Goal: Information Seeking & Learning: Learn about a topic

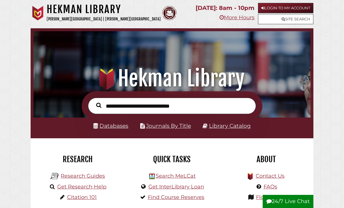
scroll to position [92, 274]
click at [301, 5] on link "Login to My Account" at bounding box center [285, 8] width 55 height 10
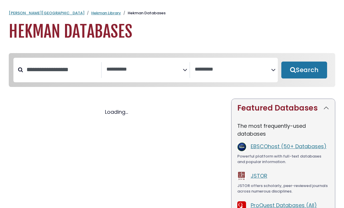
select select "Database Subject Filter"
select select "Database Vendors Filter"
select select "Database Subject Filter"
select select "Database Vendors Filter"
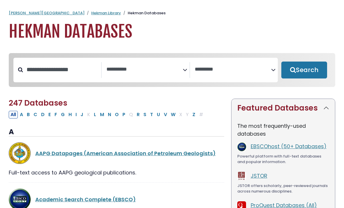
click at [40, 115] on button "D" at bounding box center [42, 115] width 7 height 8
select select "Database Subject Filter"
select select "Database Vendors Filter"
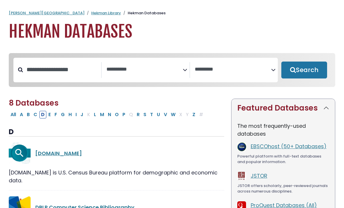
click at [36, 117] on button "C" at bounding box center [35, 115] width 7 height 8
select select "Database Subject Filter"
select select "Database Vendors Filter"
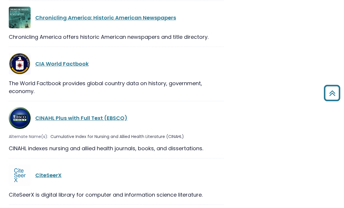
scroll to position [935, 0]
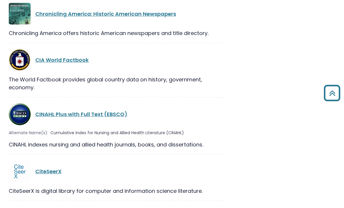
click at [50, 111] on link "CINAHL Plus with Full Text (EBSCO)" at bounding box center [81, 114] width 92 height 7
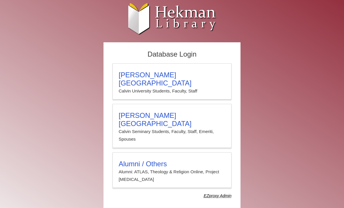
click at [203, 70] on div "Calvin University Calvin University Students, Faculty, Staff" at bounding box center [172, 81] width 119 height 36
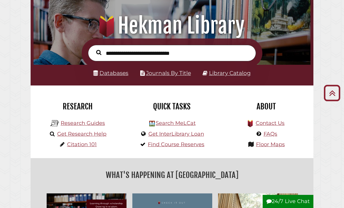
scroll to position [18, 0]
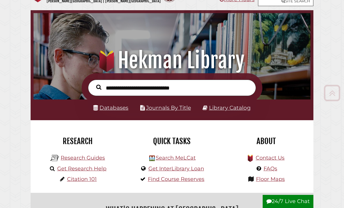
click at [184, 111] on link "Journals By Title" at bounding box center [168, 107] width 45 height 7
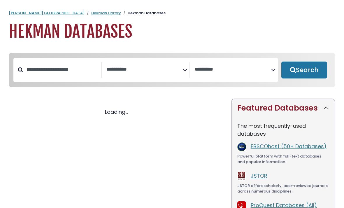
select select "Database Subject Filter"
select select "Database Vendors Filter"
select select "Database Subject Filter"
select select "Database Vendors Filter"
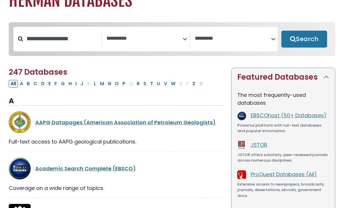
scroll to position [31, 0]
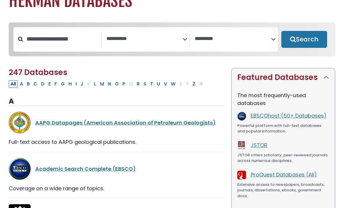
click at [110, 88] on button "N" at bounding box center [109, 84] width 7 height 8
select select "Database Subject Filter"
select select "Database Vendors Filter"
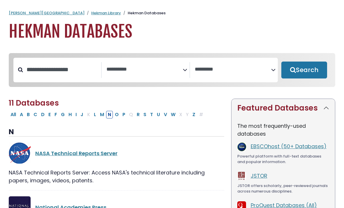
click at [91, 13] on link "Hekman Library" at bounding box center [106, 13] width 30 height 6
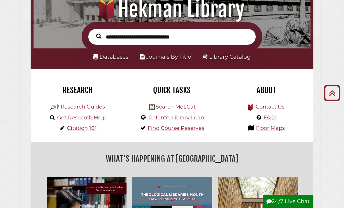
scroll to position [49, 0]
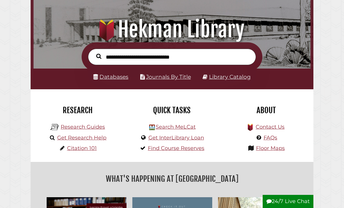
click at [104, 80] on link "Databases" at bounding box center [110, 76] width 35 height 7
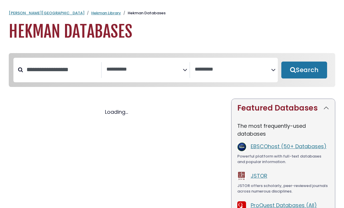
select select "Database Subject Filter"
select select "Database Vendors Filter"
select select "Database Subject Filter"
select select "Database Vendors Filter"
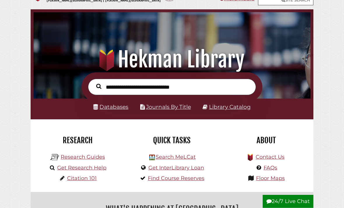
scroll to position [18, 0]
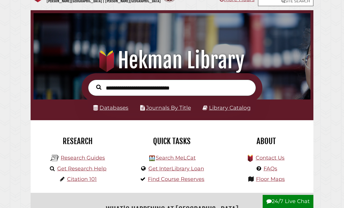
click at [184, 110] on link "Journals By Title" at bounding box center [168, 107] width 45 height 7
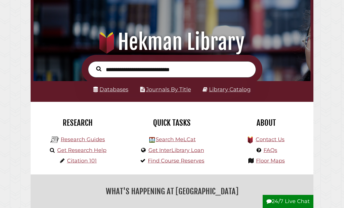
scroll to position [37, 0]
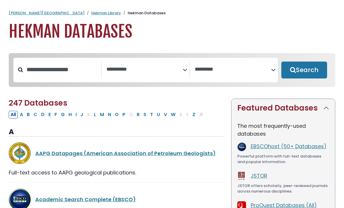
select select "Database Subject Filter"
select select "Database Vendors Filter"
click at [38, 114] on button "C" at bounding box center [35, 115] width 7 height 8
select select "Database Subject Filter"
select select "Database Vendors Filter"
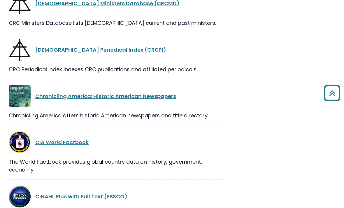
scroll to position [860, 0]
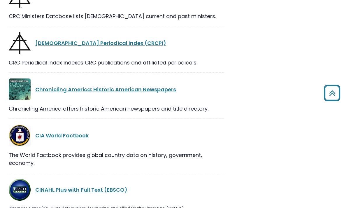
click at [108, 179] on div "CINAHL Plus with Full Text (EBSCO)" at bounding box center [116, 190] width 215 height 22
click at [103, 186] on link "CINAHL Plus with Full Text (EBSCO)" at bounding box center [81, 189] width 92 height 7
click at [101, 186] on link "CINAHL Plus with Full Text (EBSCO)" at bounding box center [81, 189] width 92 height 7
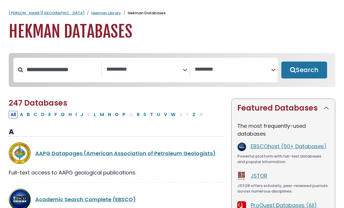
select select "Database Subject Filter"
select select "Database Vendors Filter"
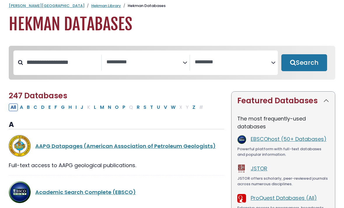
scroll to position [7, 0]
click at [42, 107] on button "D" at bounding box center [42, 107] width 7 height 8
select select "Database Subject Filter"
select select "Database Vendors Filter"
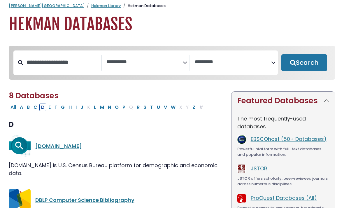
click at [34, 109] on button "C" at bounding box center [35, 107] width 7 height 8
select select "Database Subject Filter"
select select "Database Vendors Filter"
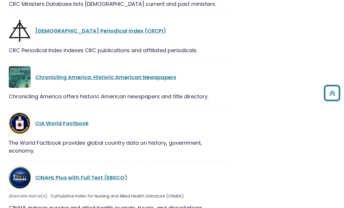
scroll to position [954, 0]
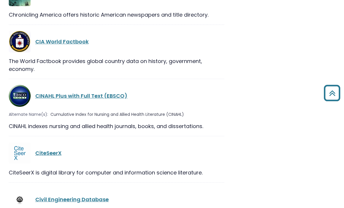
click at [65, 92] on link "CINAHL Plus with Full Text (EBSCO)" at bounding box center [81, 95] width 92 height 7
click at [47, 92] on link "CINAHL Plus with Full Text (EBSCO)" at bounding box center [81, 95] width 92 height 7
